Goal: Task Accomplishment & Management: Manage account settings

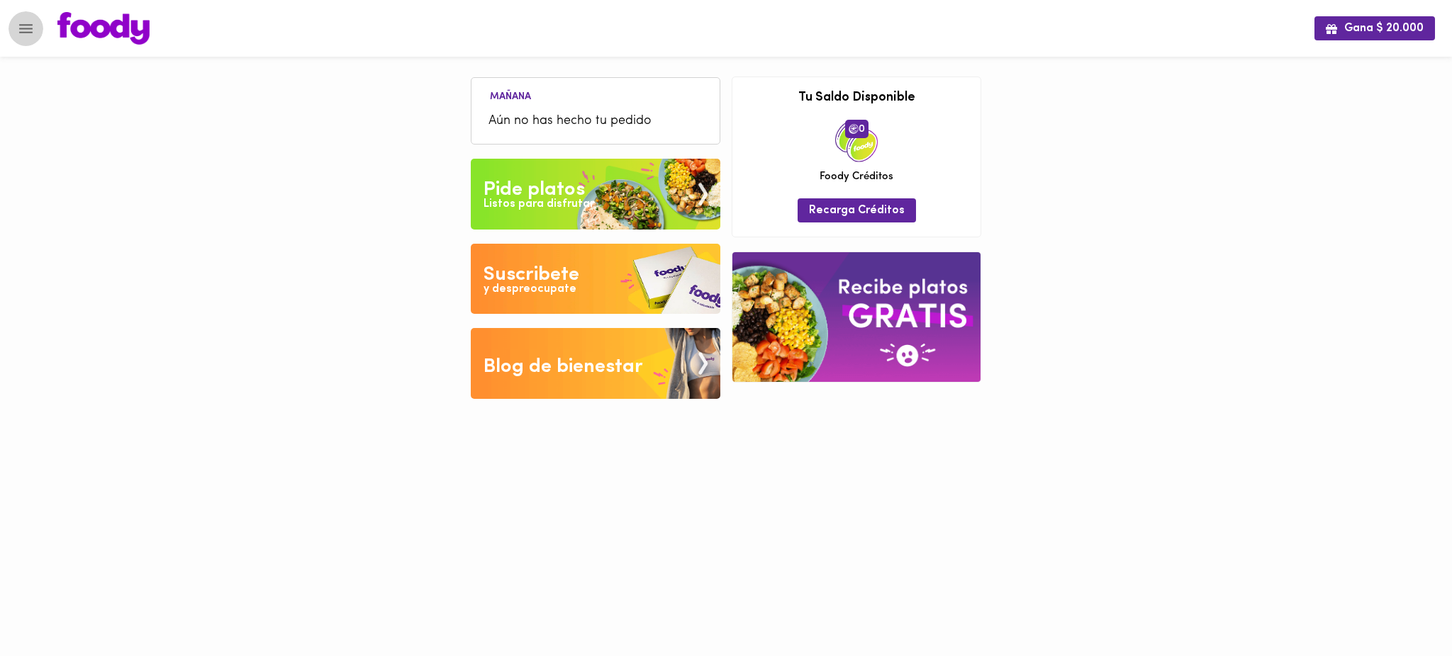
click at [30, 26] on icon "Menu" at bounding box center [26, 29] width 18 height 18
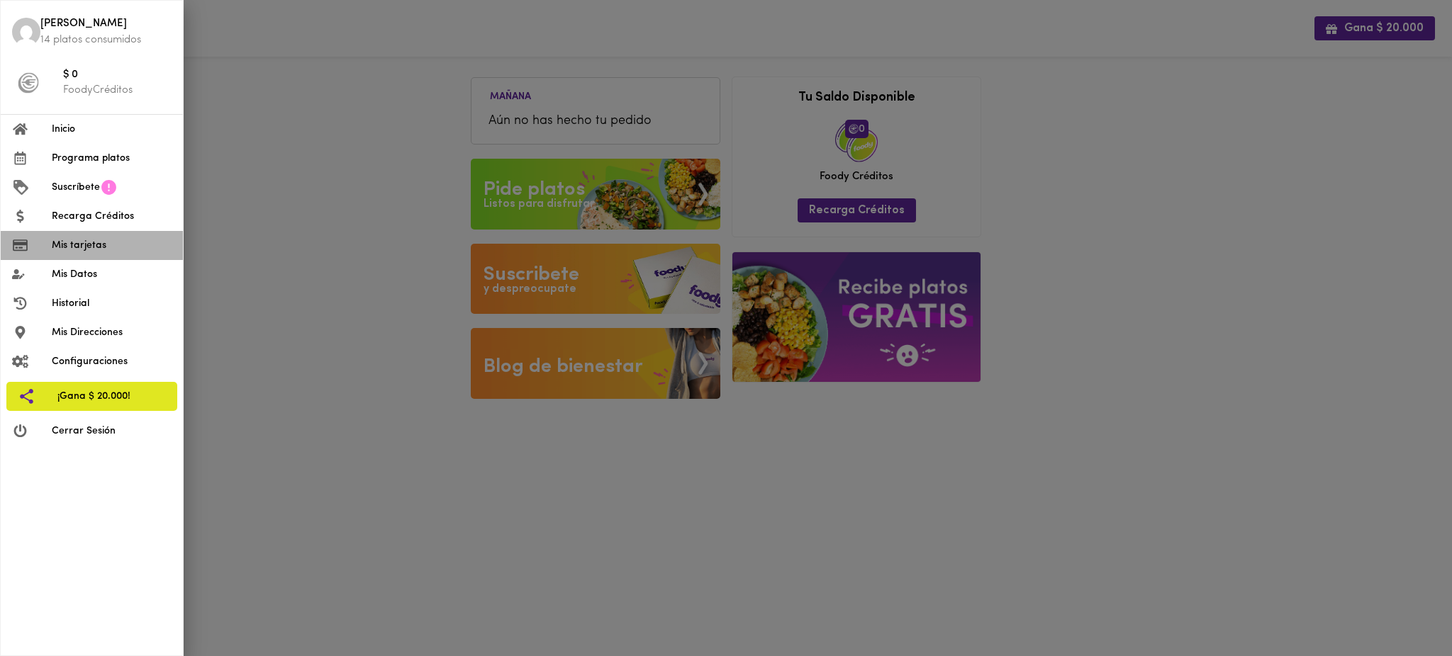
click at [80, 244] on span "Mis tarjetas" at bounding box center [112, 245] width 120 height 15
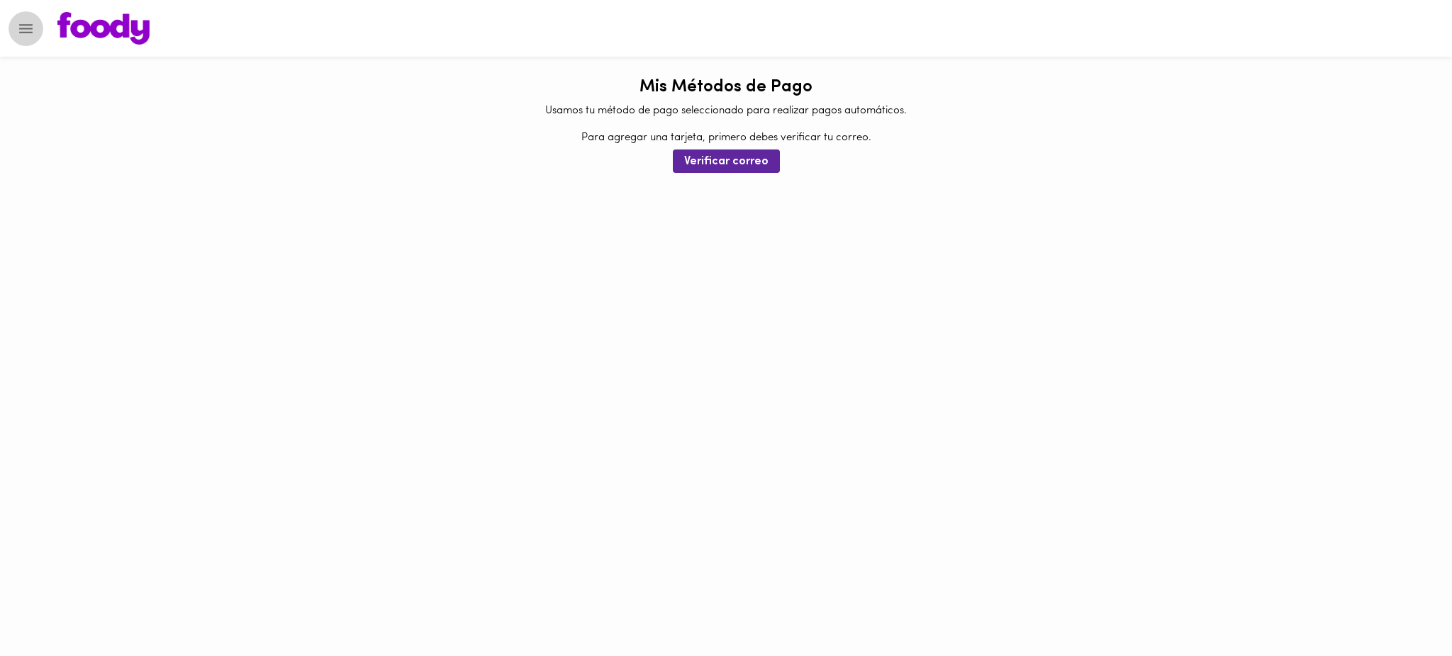
click at [21, 34] on icon "Menu" at bounding box center [26, 29] width 18 height 18
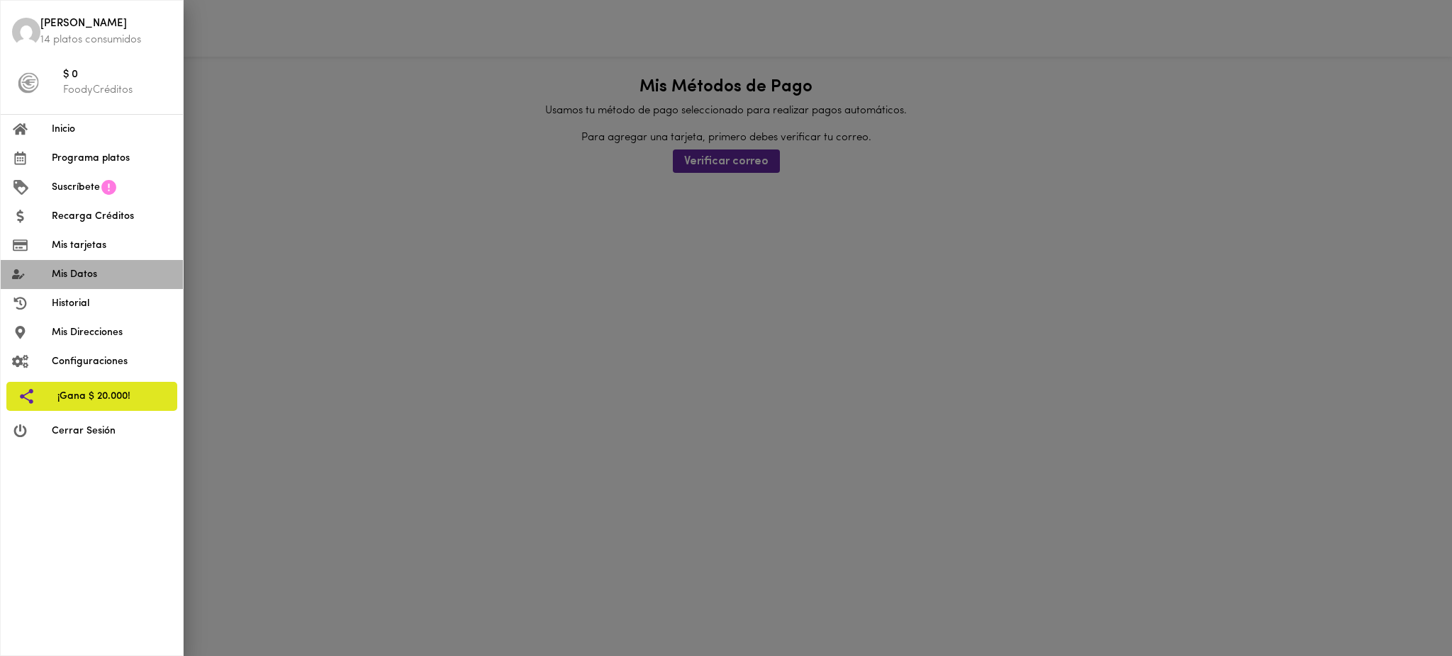
click at [102, 280] on span "Mis Datos" at bounding box center [112, 274] width 120 height 15
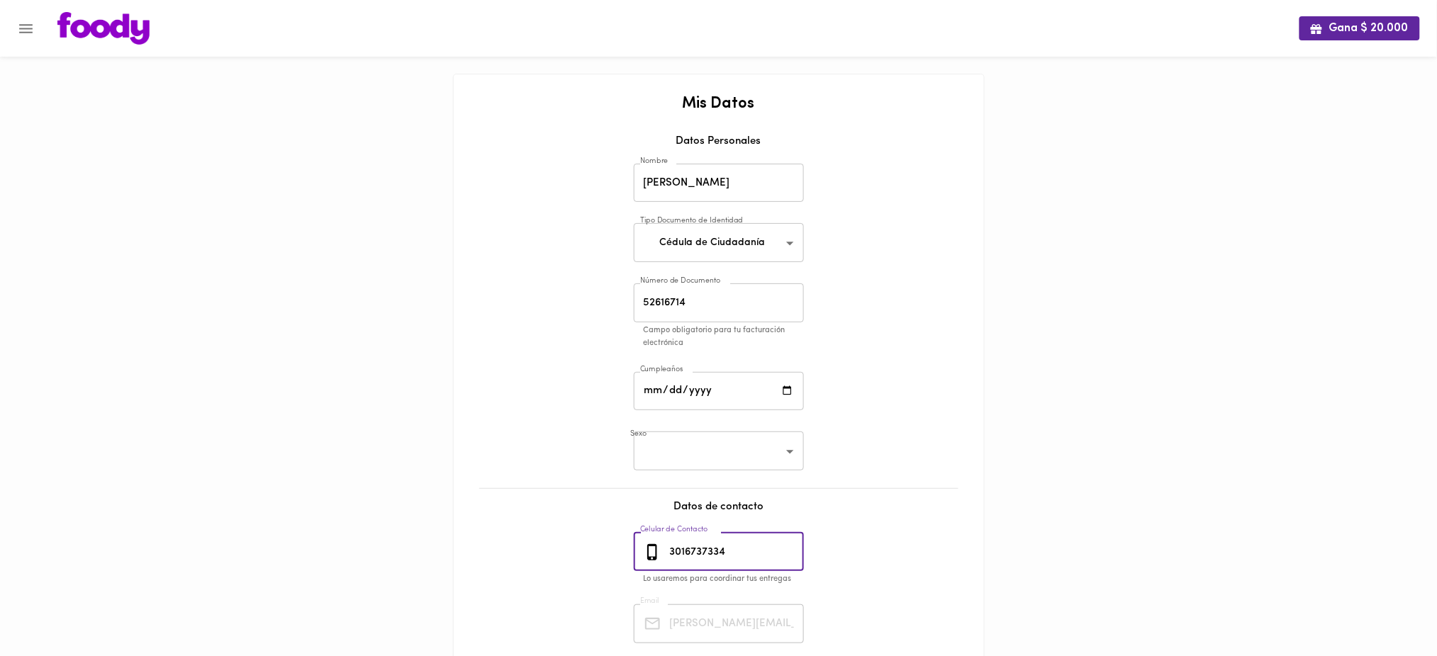
drag, startPoint x: 756, startPoint y: 556, endPoint x: 652, endPoint y: 550, distance: 104.4
click at [652, 550] on div "3016737334 Celular de Contacto" at bounding box center [719, 552] width 170 height 39
click at [23, 35] on icon "Menu" at bounding box center [26, 29] width 18 height 18
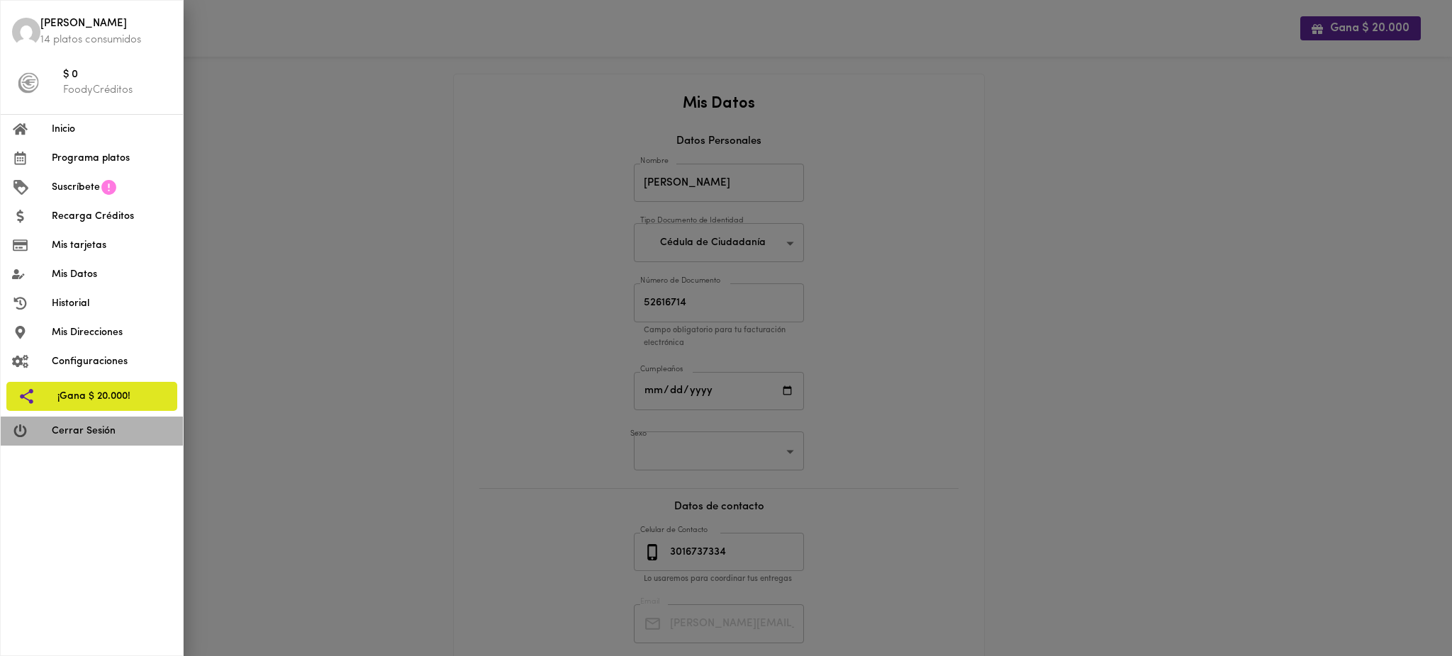
click at [105, 424] on span "Cerrar Sesión" at bounding box center [112, 431] width 120 height 15
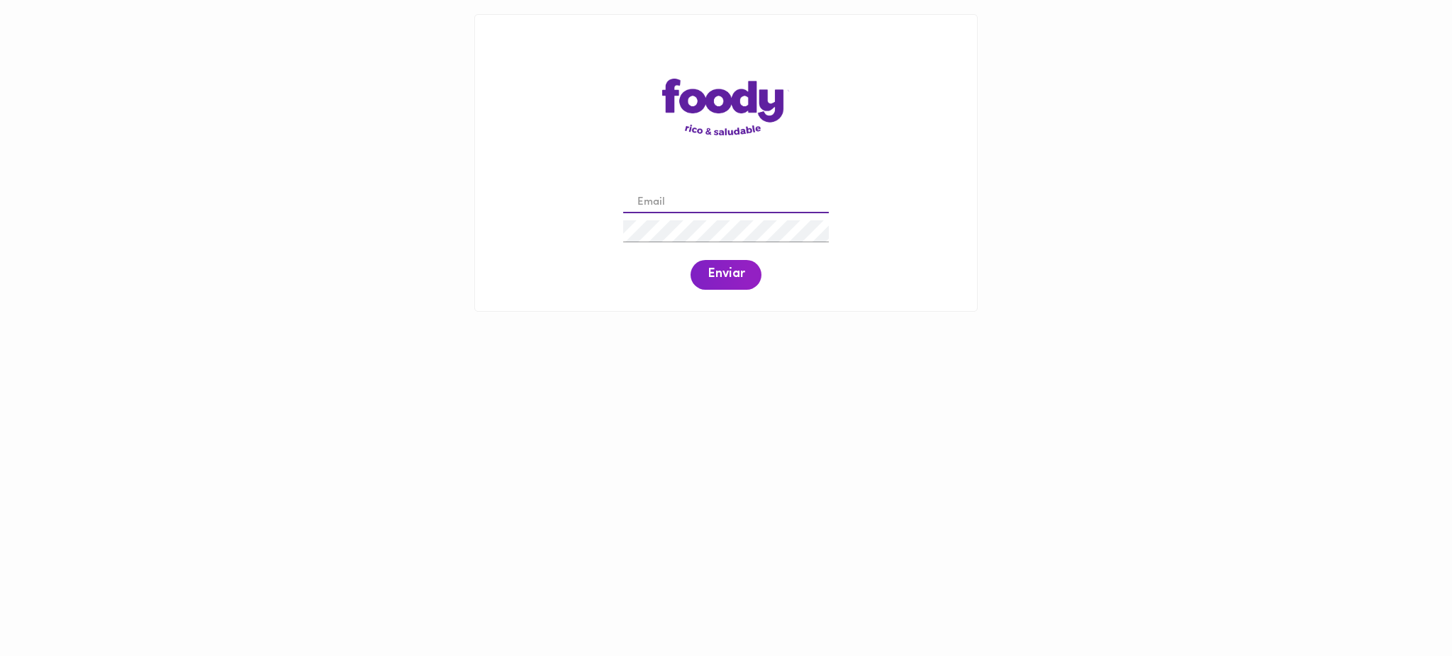
click at [669, 198] on input "email" at bounding box center [726, 203] width 206 height 22
paste input "[PERSON_NAME][EMAIL_ADDRESS][PERSON_NAME][DOMAIN_NAME]"
type input "[PERSON_NAME][EMAIL_ADDRESS][PERSON_NAME][DOMAIN_NAME]"
click at [720, 271] on span "Enviar" at bounding box center [725, 275] width 37 height 16
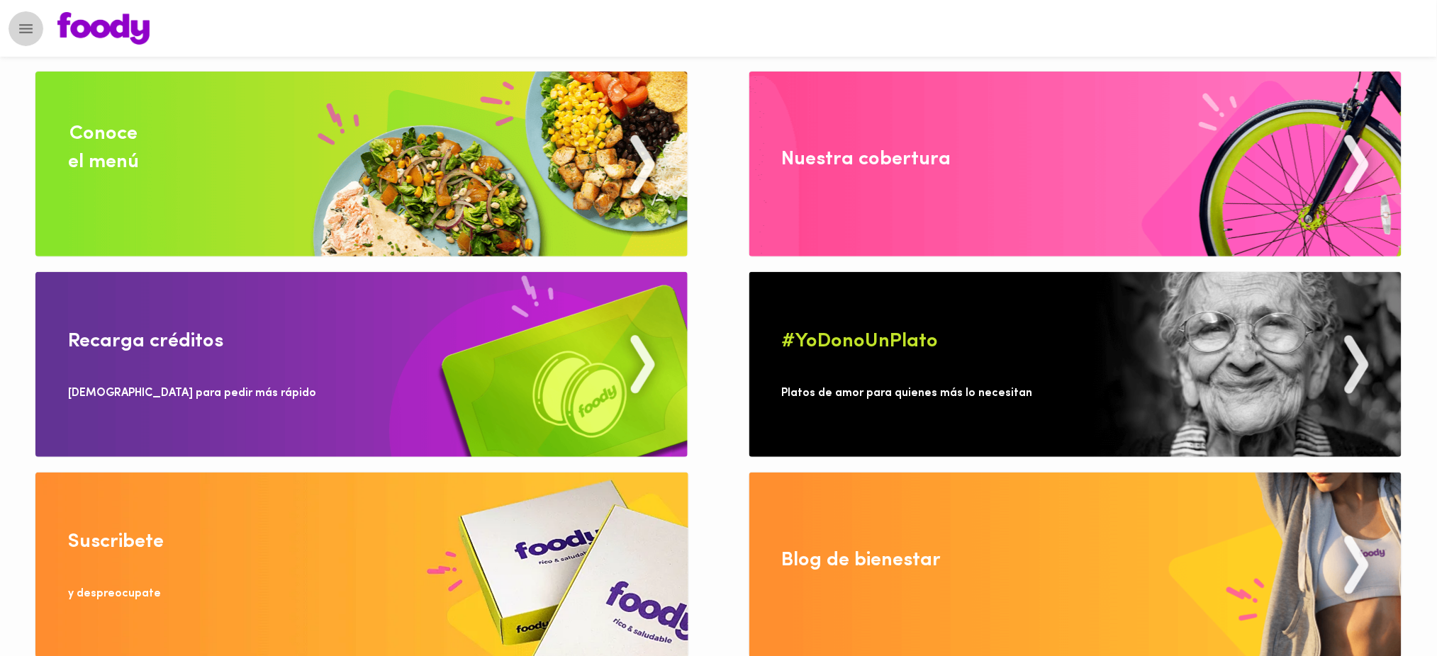
click at [23, 22] on icon "Menu" at bounding box center [26, 29] width 18 height 18
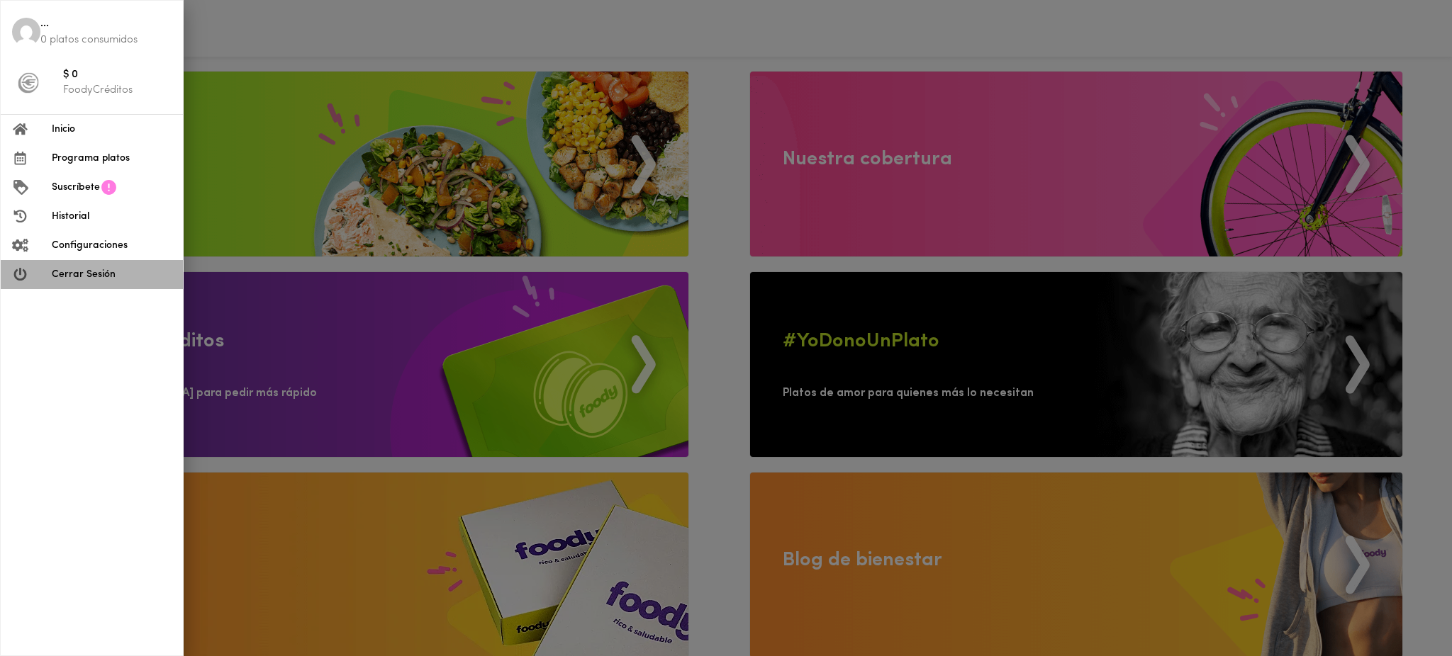
click at [83, 282] on li "Cerrar Sesión" at bounding box center [92, 274] width 182 height 29
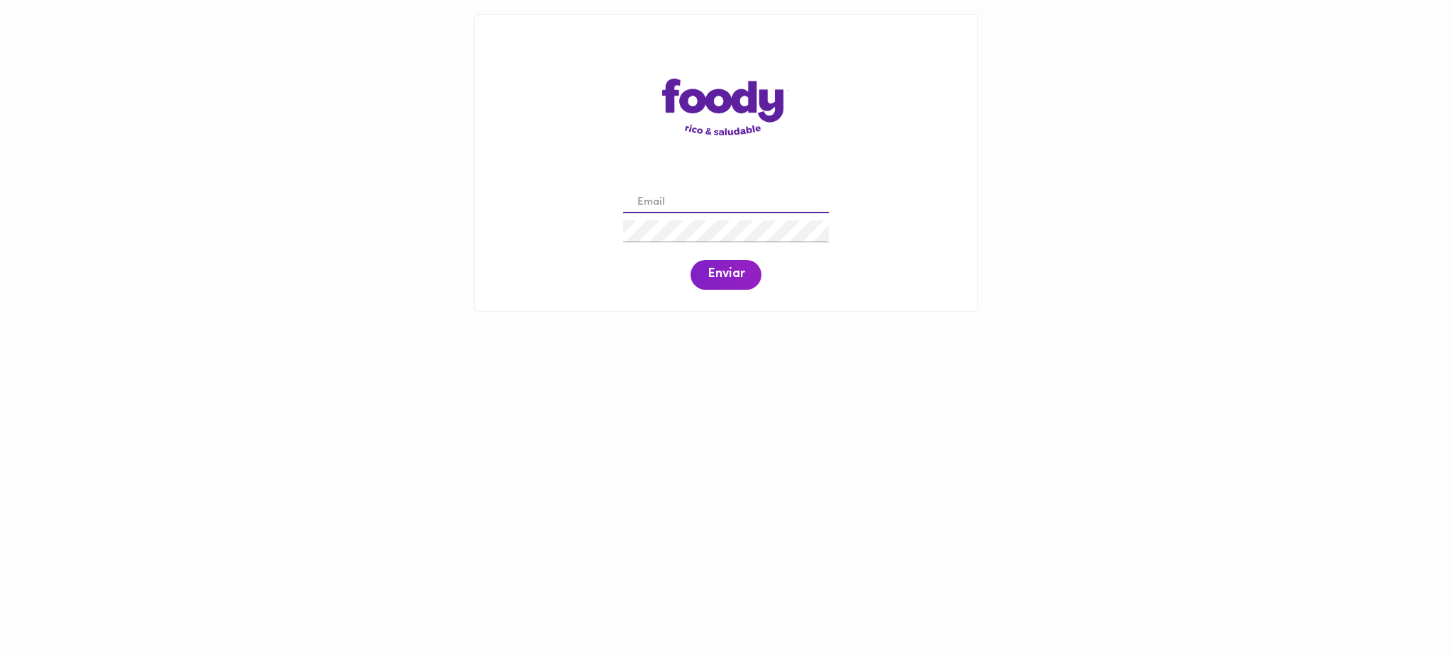
click at [698, 199] on input "email" at bounding box center [726, 203] width 206 height 22
paste input "claudia.mongui@todoscomemos.com"
type input "claudia.mongui@todoscomemos.com"
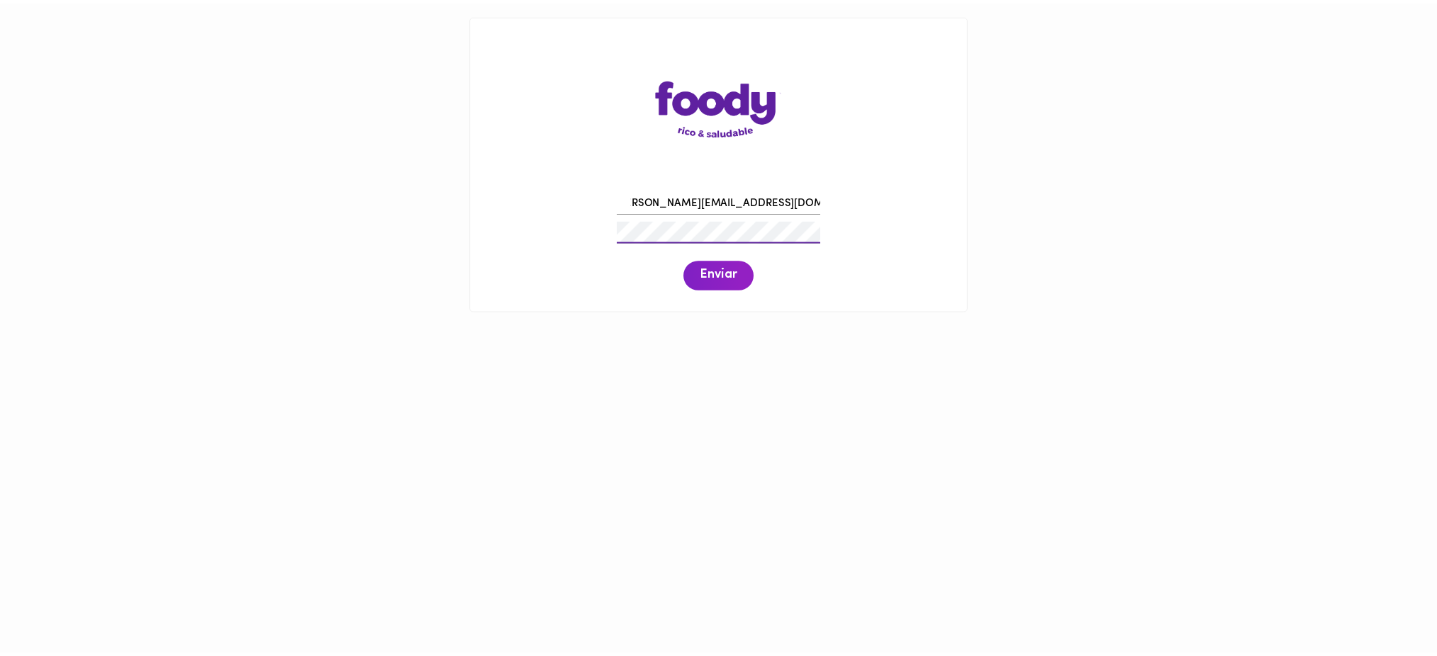
scroll to position [0, 0]
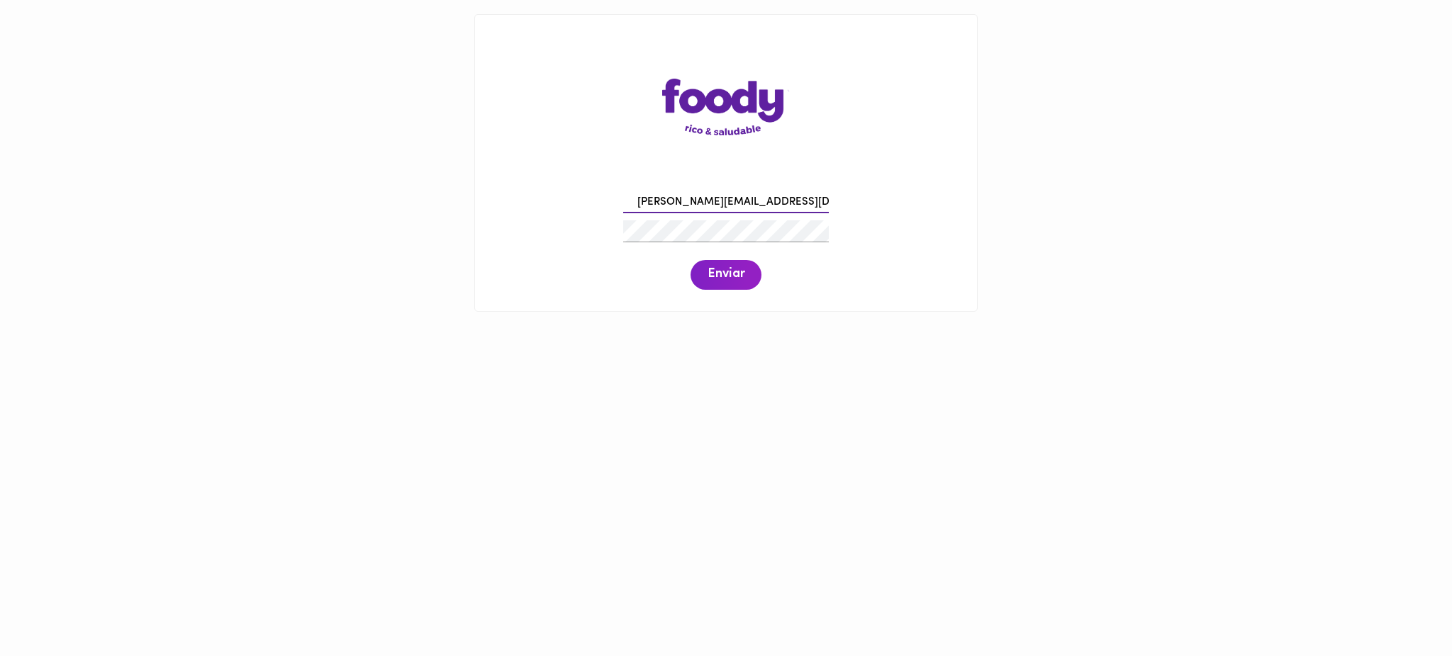
click at [660, 200] on input "claudia.mongui@todoscomemos.com" at bounding box center [726, 203] width 206 height 22
click at [721, 271] on span "Enviar" at bounding box center [725, 275] width 37 height 16
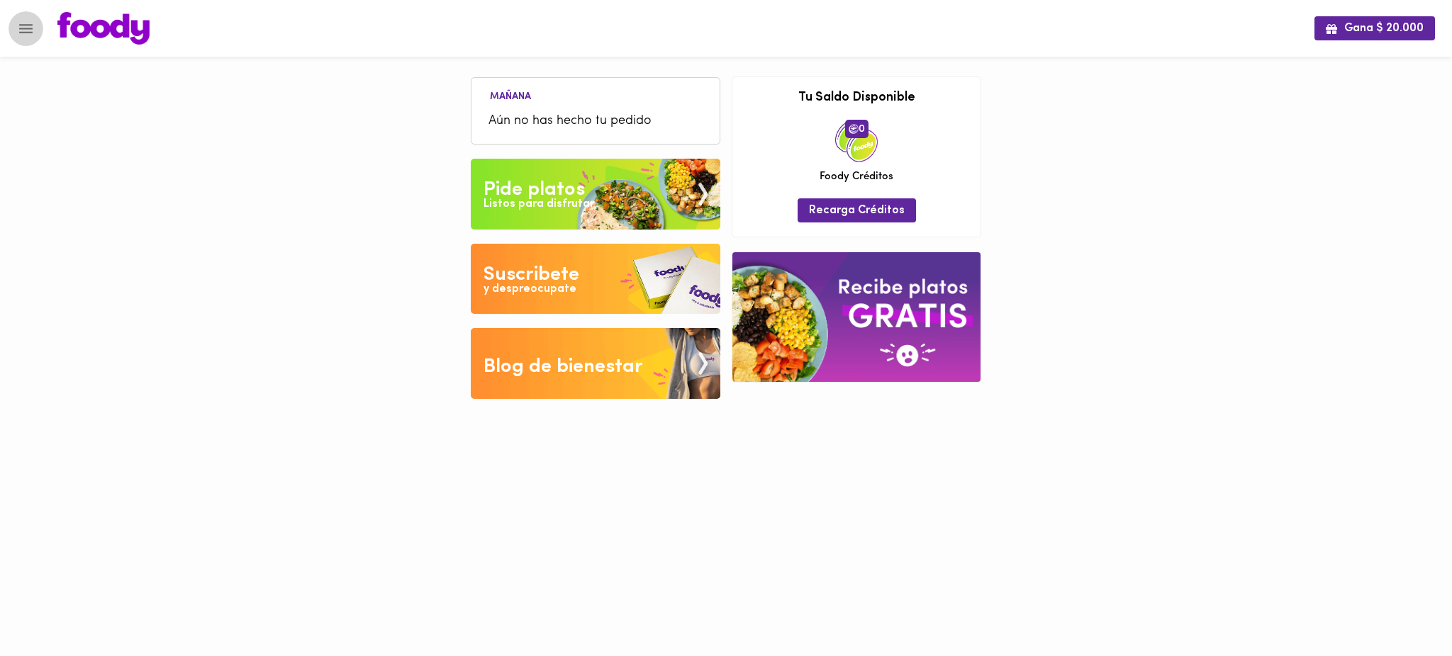
click at [30, 30] on icon "Menu" at bounding box center [26, 29] width 18 height 18
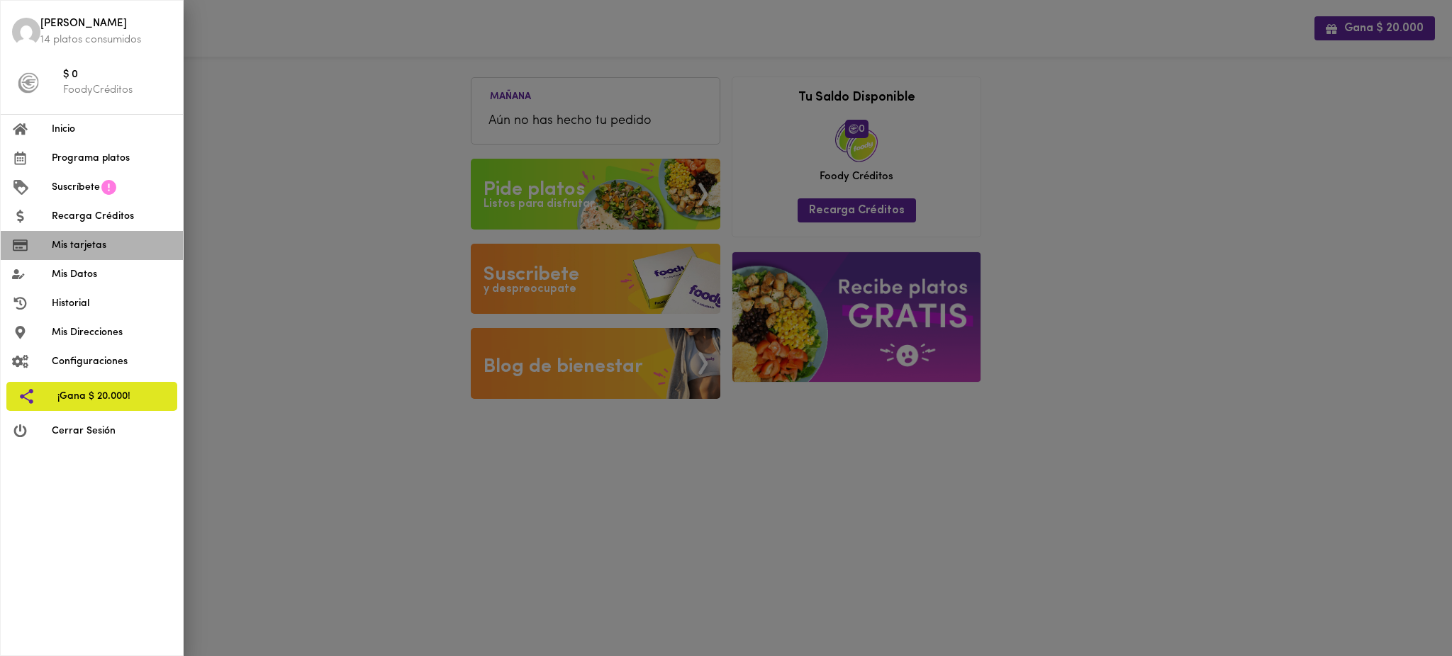
click at [111, 255] on li "Mis tarjetas" at bounding box center [92, 245] width 182 height 29
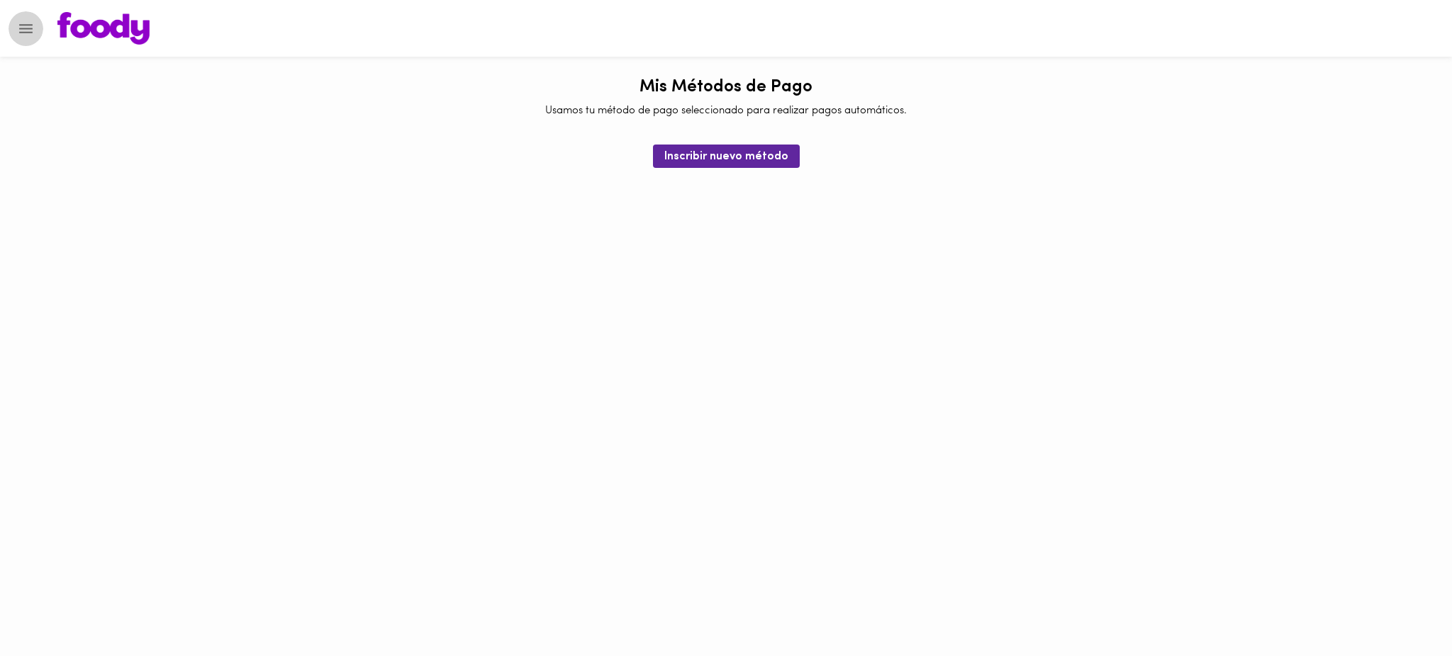
click at [30, 28] on icon "Menu" at bounding box center [25, 28] width 13 height 9
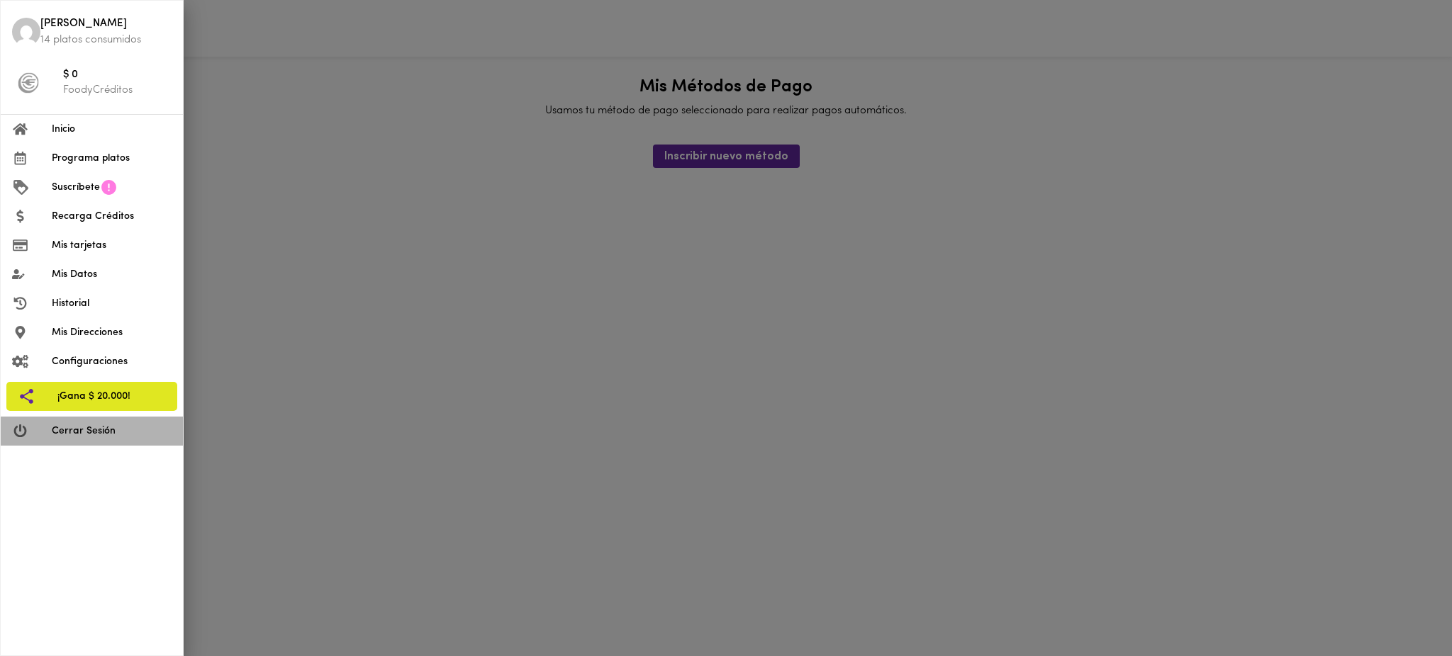
click at [96, 432] on span "Cerrar Sesión" at bounding box center [112, 431] width 120 height 15
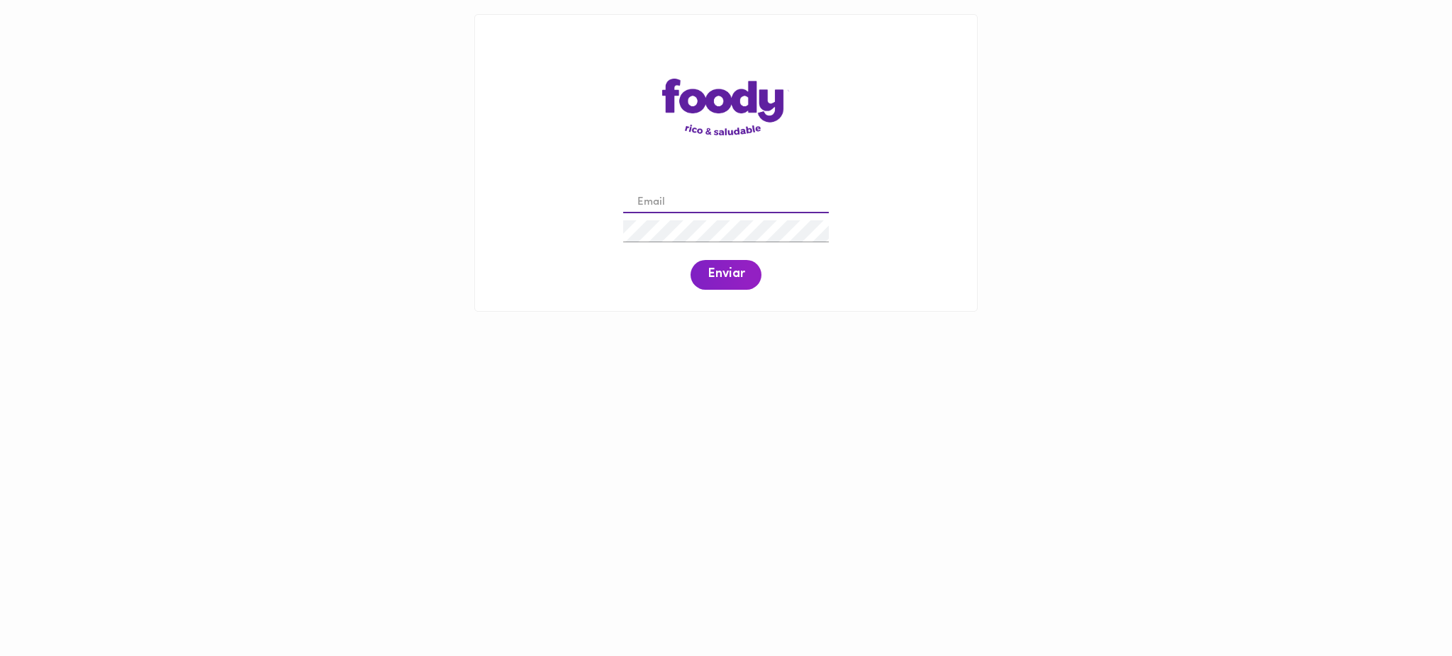
click at [720, 193] on input "email" at bounding box center [726, 203] width 206 height 22
paste input "[PERSON_NAME][EMAIL_ADDRESS][PERSON_NAME][DOMAIN_NAME]"
type input "[PERSON_NAME][EMAIL_ADDRESS][PERSON_NAME][DOMAIN_NAME]"
click at [729, 278] on span "Enviar" at bounding box center [725, 275] width 37 height 16
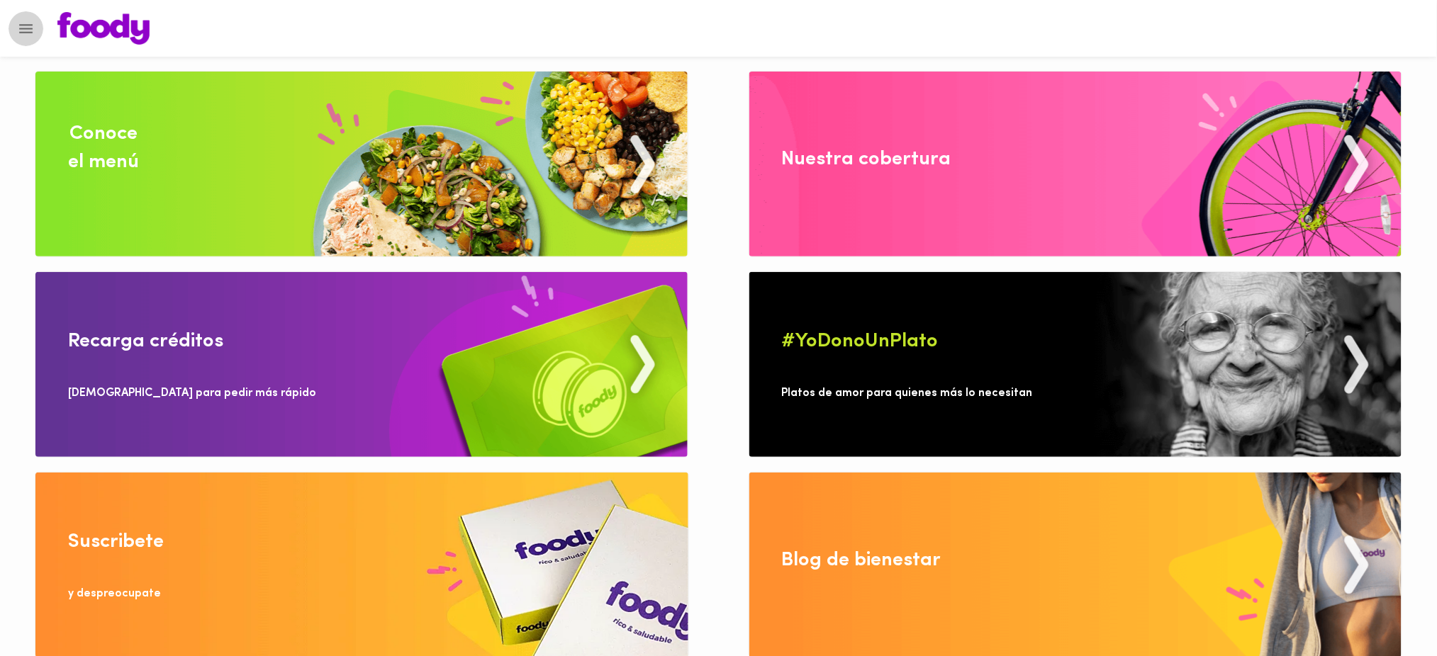
click at [25, 27] on icon "Menu" at bounding box center [26, 29] width 18 height 18
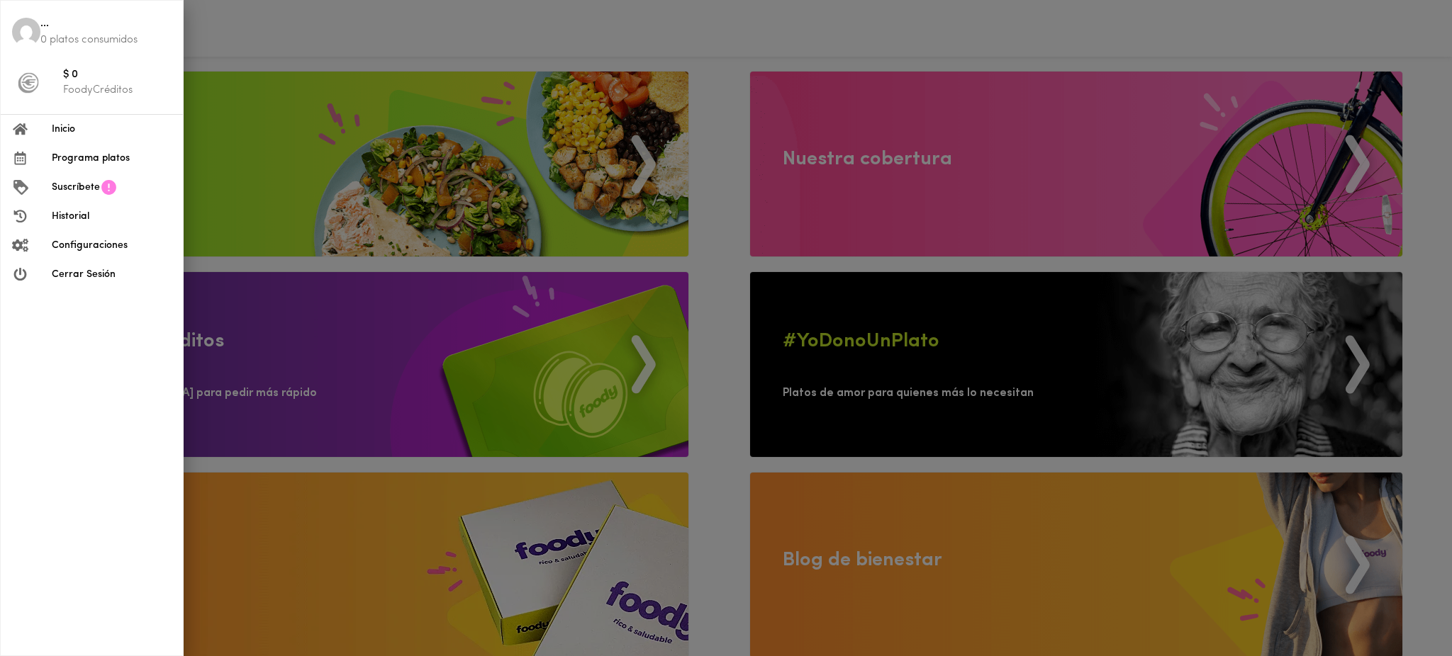
click at [115, 283] on li "Cerrar Sesión" at bounding box center [92, 274] width 182 height 29
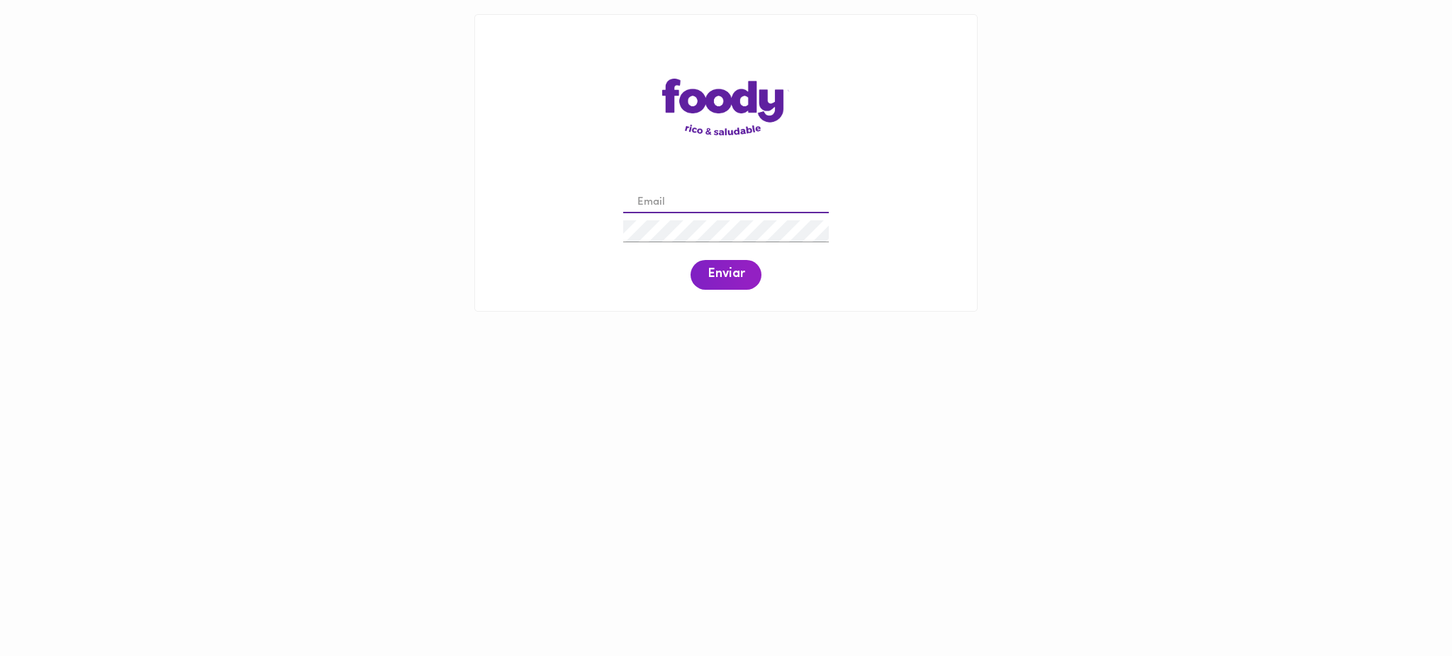
click at [699, 204] on input "email" at bounding box center [726, 203] width 206 height 22
paste input "[PERSON_NAME][EMAIL_ADDRESS][DOMAIN_NAME]"
click at [602, 231] on div "[PERSON_NAME][EMAIL_ADDRESS][DOMAIN_NAME] Enviar" at bounding box center [726, 239] width 474 height 108
click at [715, 270] on span "Enviar" at bounding box center [725, 275] width 37 height 16
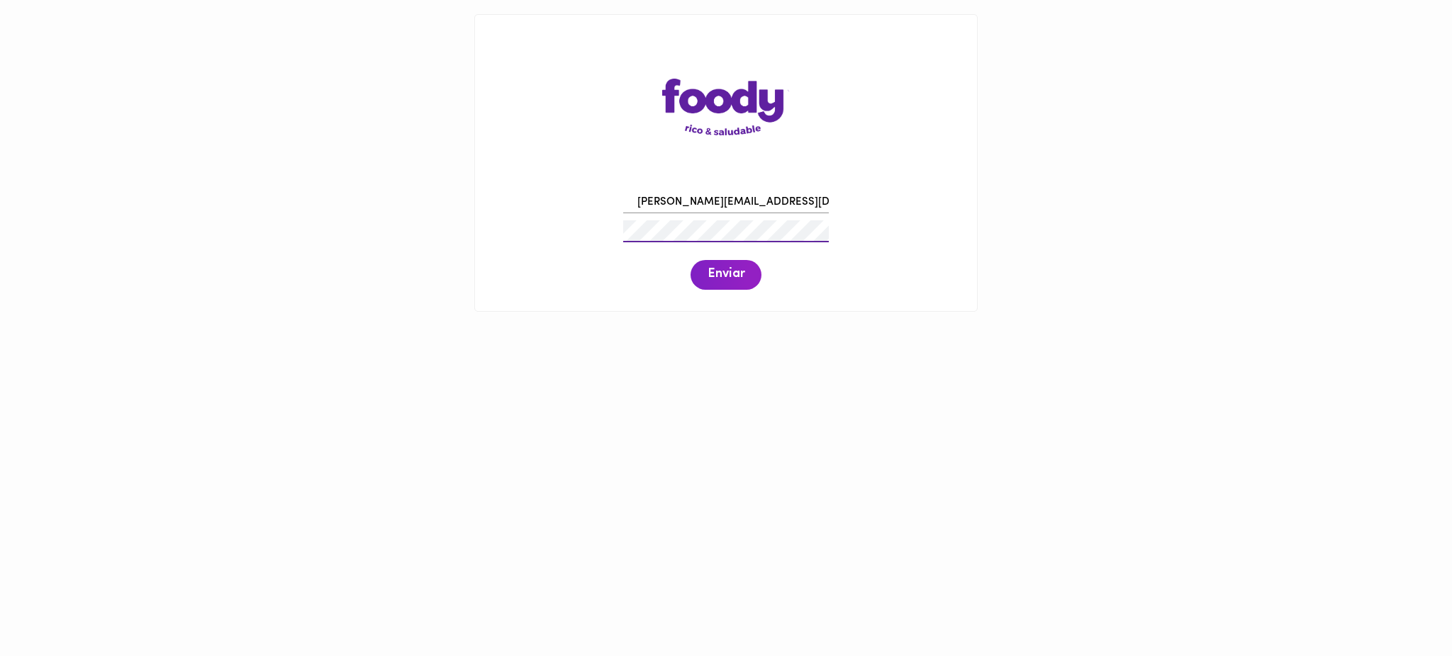
click at [590, 230] on div "[PERSON_NAME][EMAIL_ADDRESS][DOMAIN_NAME] Enviar" at bounding box center [726, 239] width 474 height 108
click at [732, 272] on span "Enviar" at bounding box center [725, 275] width 37 height 16
drag, startPoint x: 803, startPoint y: 201, endPoint x: 580, endPoint y: 208, distance: 223.4
click at [580, 208] on div "[PERSON_NAME][EMAIL_ADDRESS][DOMAIN_NAME] Enviar" at bounding box center [726, 239] width 474 height 108
paste input "[PERSON_NAME].[PERSON_NAME]"
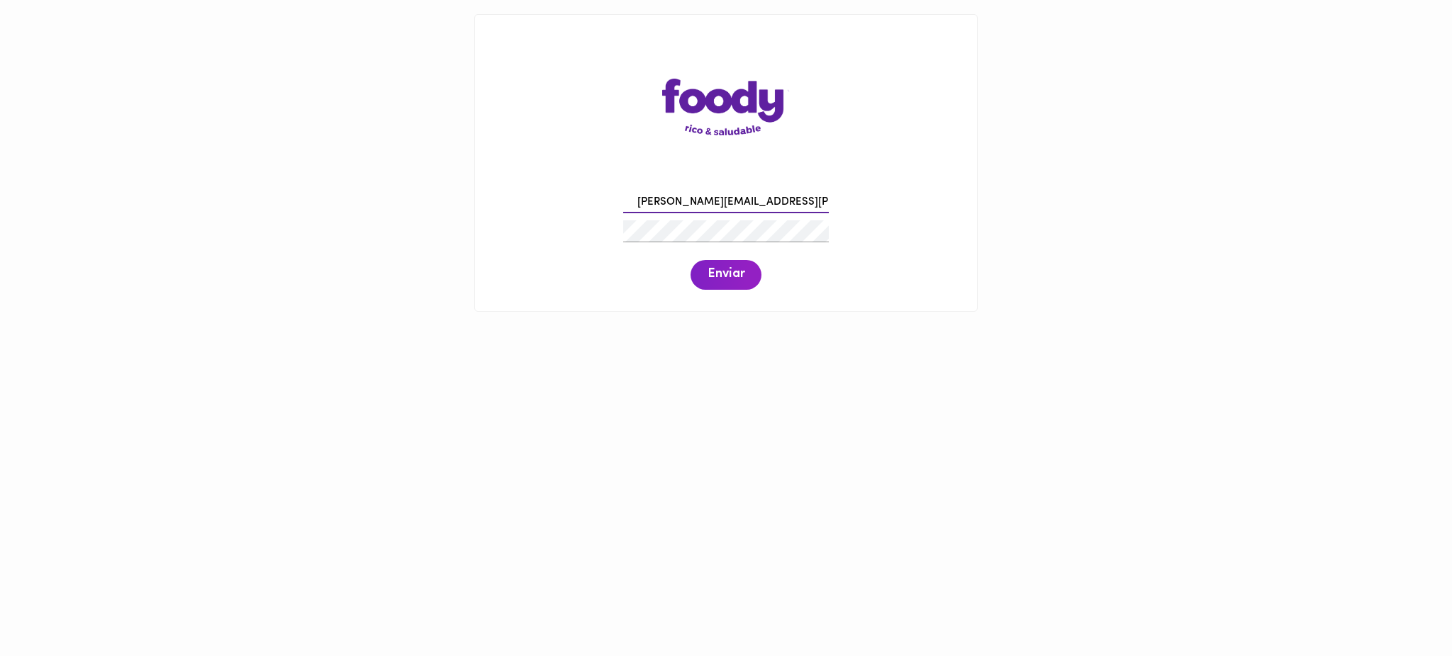
type input "[PERSON_NAME][EMAIL_ADDRESS][PERSON_NAME][DOMAIN_NAME]"
click at [727, 277] on span "Enviar" at bounding box center [725, 275] width 37 height 16
